Goal: Task Accomplishment & Management: Manage account settings

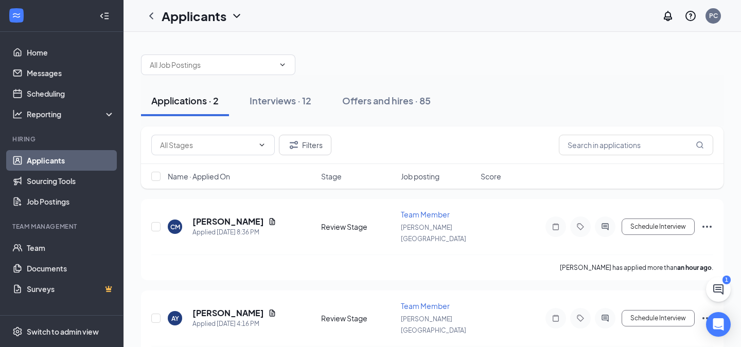
scroll to position [13, 0]
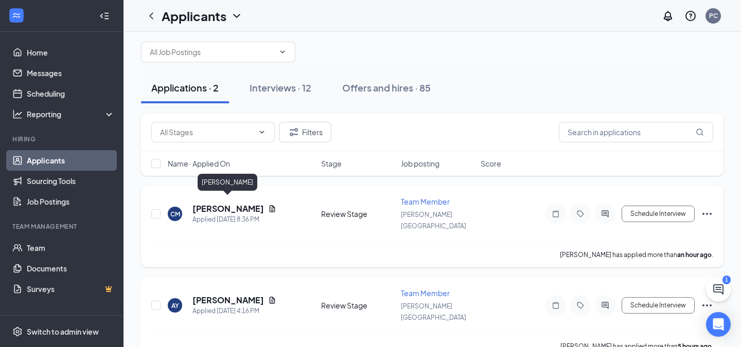
click at [239, 205] on h5 "[PERSON_NAME]" at bounding box center [227, 208] width 71 height 11
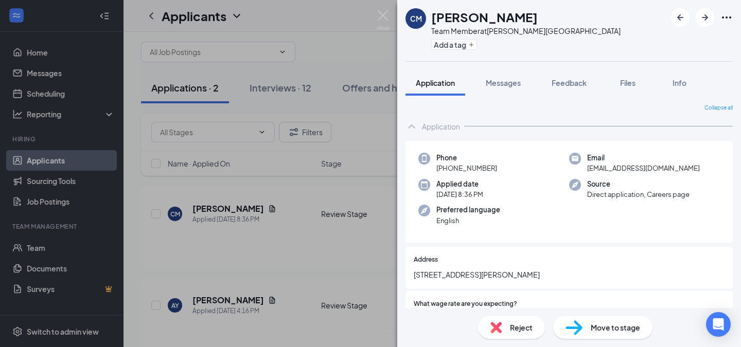
click at [609, 323] on span "Move to stage" at bounding box center [615, 327] width 49 height 11
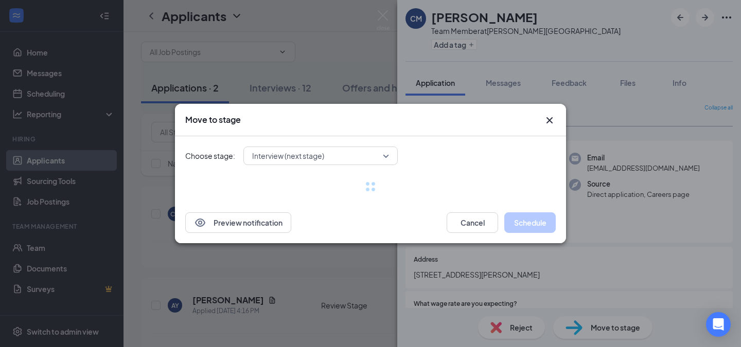
click at [306, 158] on span "Interview (next stage)" at bounding box center [288, 155] width 72 height 15
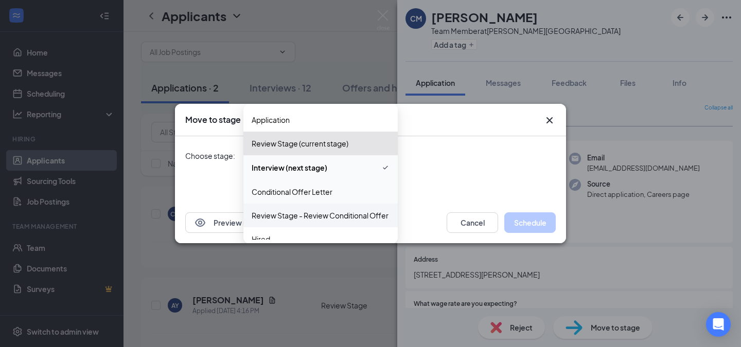
click at [279, 204] on div "Review Stage - Review Conditional Offer Letter" at bounding box center [320, 216] width 154 height 24
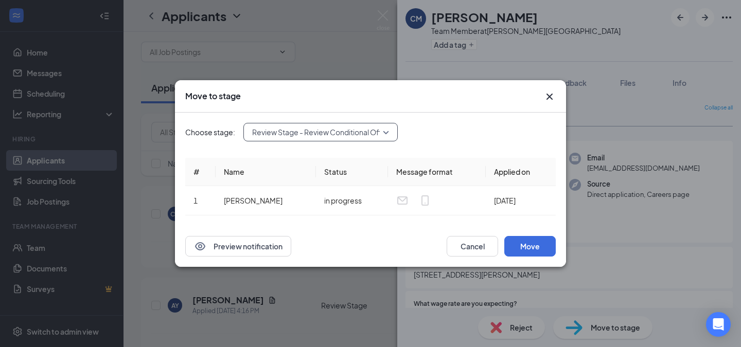
click at [298, 136] on span "Review Stage - Review Conditional Offer Letter" at bounding box center [331, 131] width 158 height 15
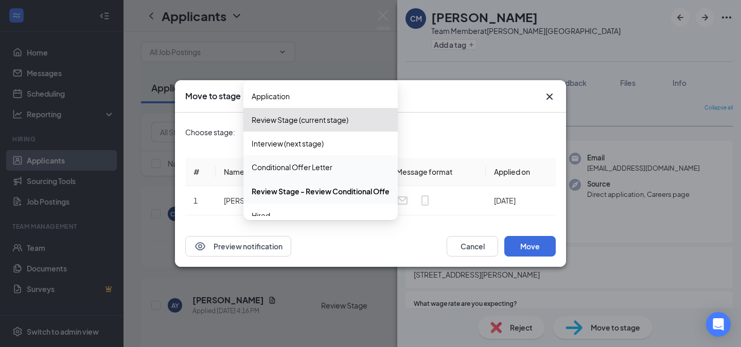
click at [276, 167] on span "Conditional Offer Letter" at bounding box center [292, 167] width 81 height 11
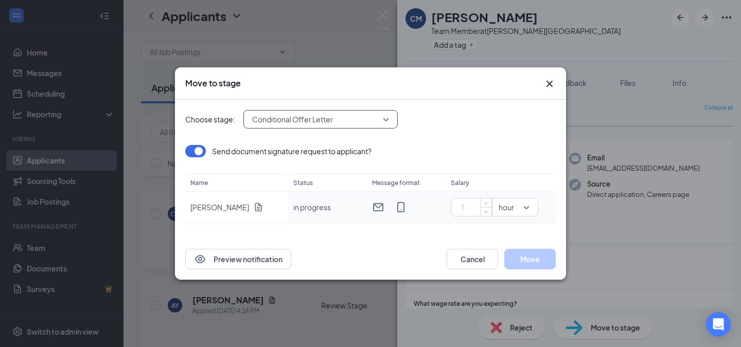
click at [477, 206] on input at bounding box center [473, 207] width 36 height 15
type input "17"
click at [532, 258] on button "Move" at bounding box center [529, 259] width 51 height 21
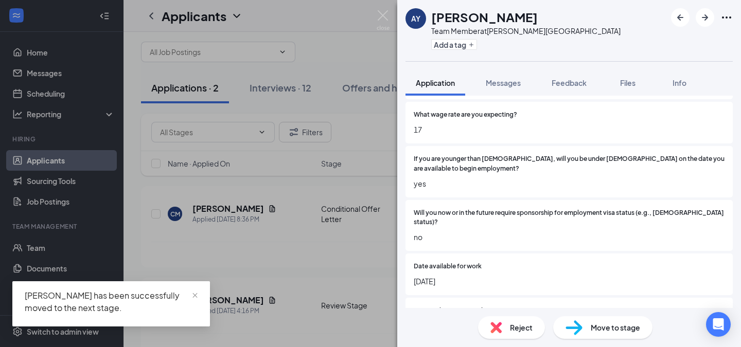
scroll to position [190, 0]
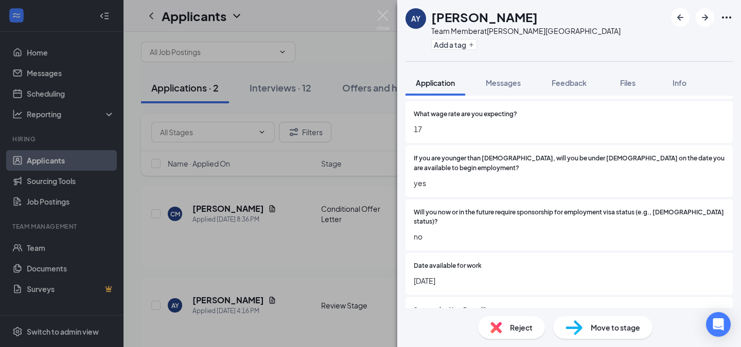
click at [344, 110] on div "AY [PERSON_NAME] Team Member at [PERSON_NAME][GEOGRAPHIC_DATA] Add a tag Applic…" at bounding box center [370, 173] width 741 height 347
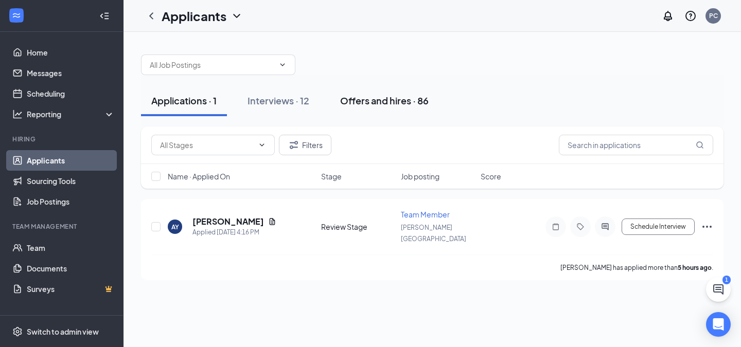
click at [380, 102] on div "Offers and hires · 86" at bounding box center [384, 100] width 88 height 13
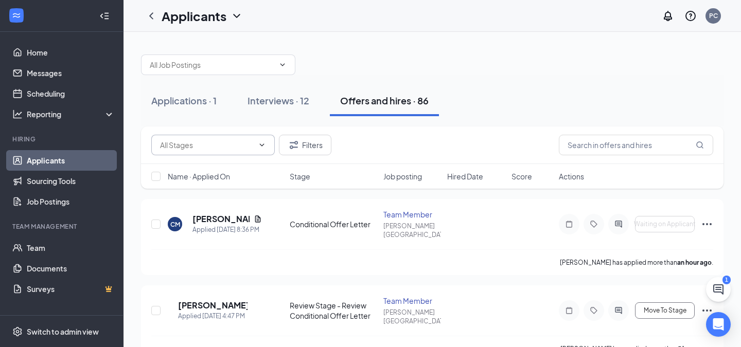
click at [183, 148] on input "text" at bounding box center [207, 144] width 94 height 11
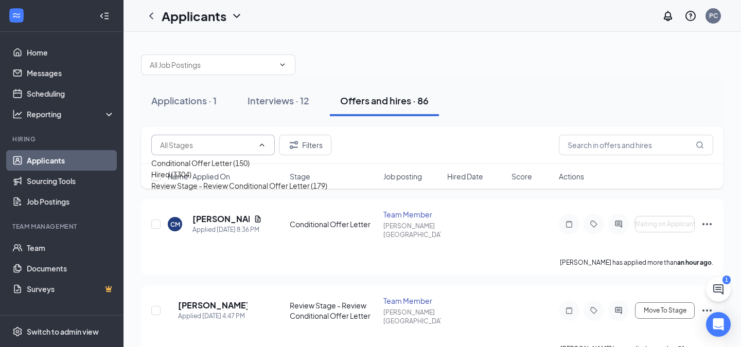
click at [181, 147] on input "text" at bounding box center [207, 144] width 94 height 11
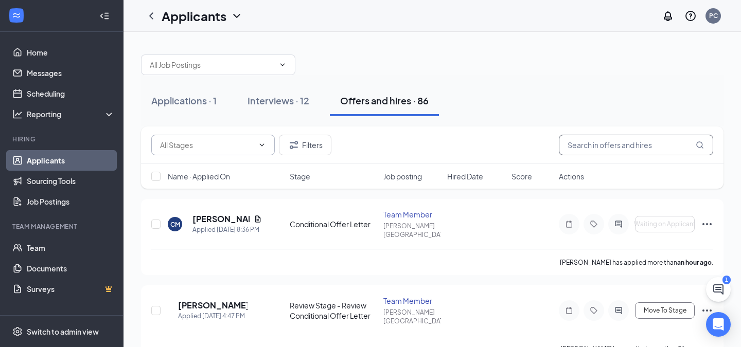
click at [578, 147] on input "text" at bounding box center [636, 145] width 154 height 21
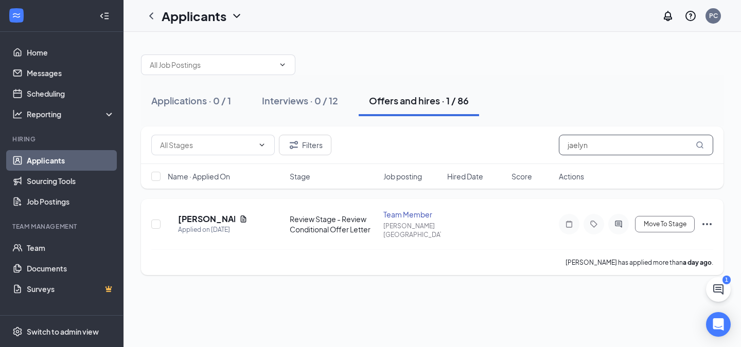
type input "jaelyn"
click at [707, 218] on icon "Ellipses" at bounding box center [707, 224] width 12 height 12
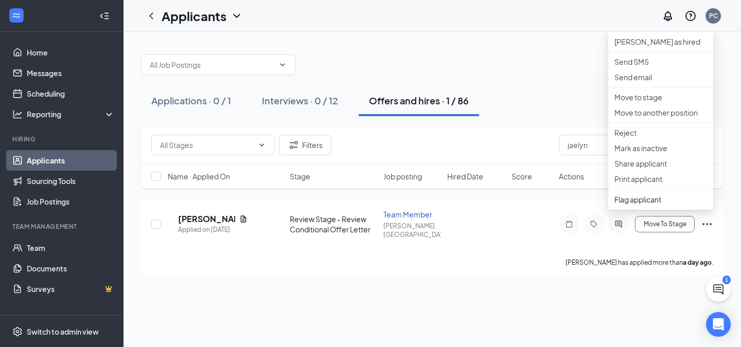
click at [459, 270] on div "Applications · 0 / 1 Interviews · 0 / 12 Offers and hires · 1 / 86 Filters [PER…" at bounding box center [431, 160] width 617 height 256
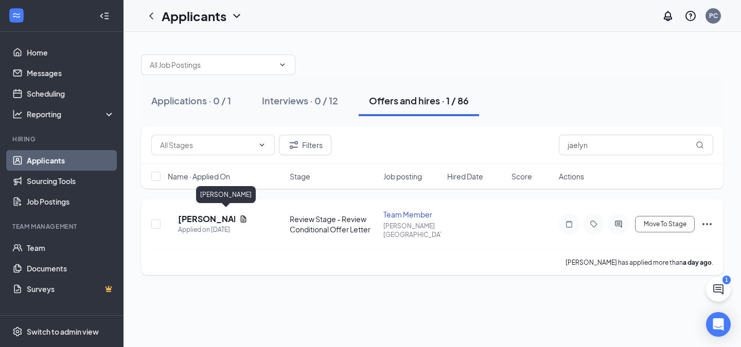
click at [205, 217] on h5 "[PERSON_NAME]" at bounding box center [206, 218] width 57 height 11
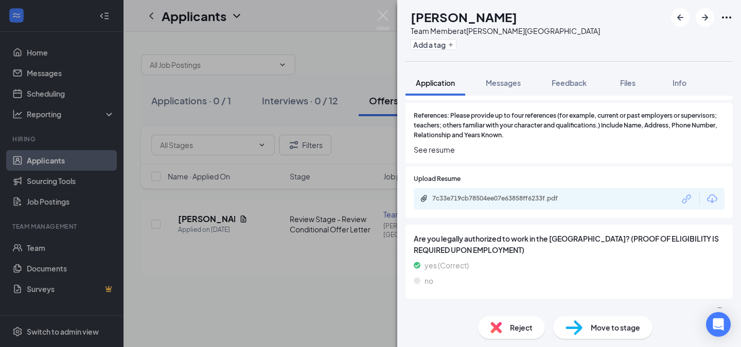
scroll to position [1366, 0]
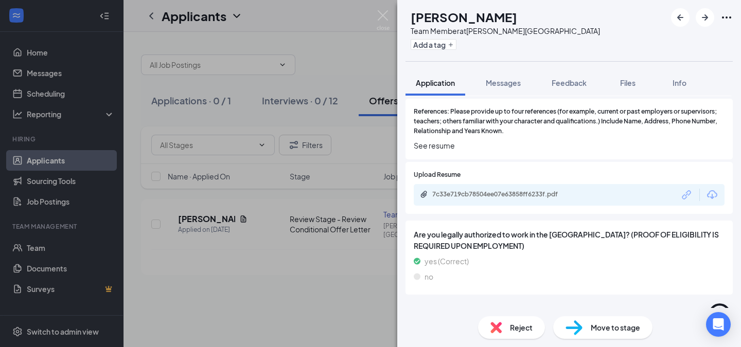
click at [339, 280] on div "[PERSON_NAME] [PERSON_NAME] Team Member at [PERSON_NAME][GEOGRAPHIC_DATA] Add a…" at bounding box center [370, 173] width 741 height 347
